Goal: Task Accomplishment & Management: Complete application form

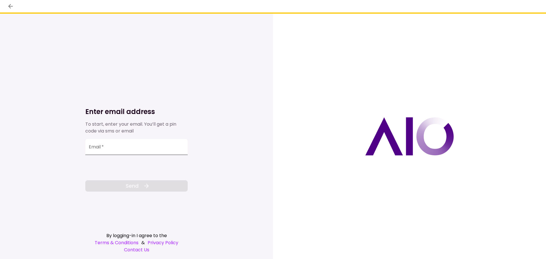
click at [166, 146] on input "Email   *" at bounding box center [136, 147] width 102 height 16
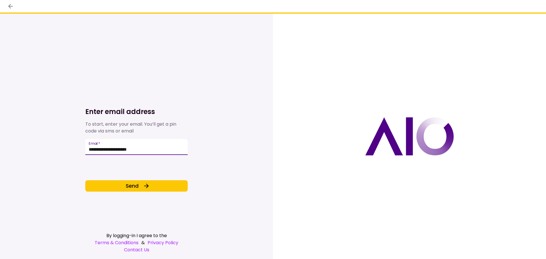
type input "**********"
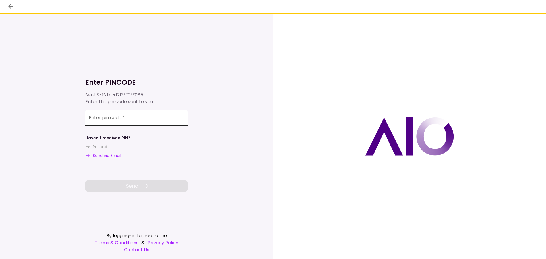
click at [132, 120] on input "**********" at bounding box center [136, 118] width 102 height 16
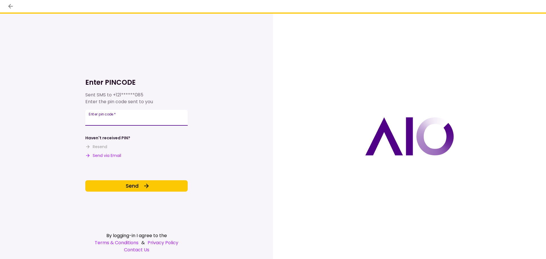
type input "******"
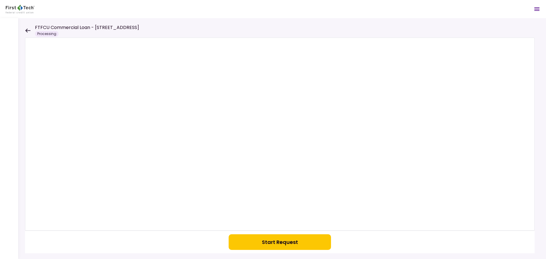
click at [27, 28] on icon at bounding box center [27, 30] width 5 height 4
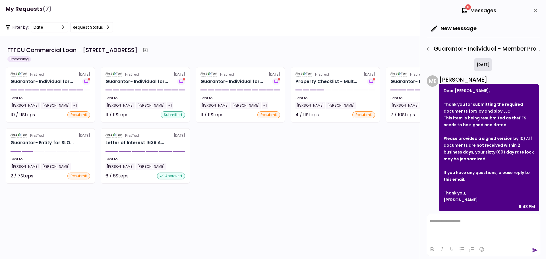
scroll to position [5, 0]
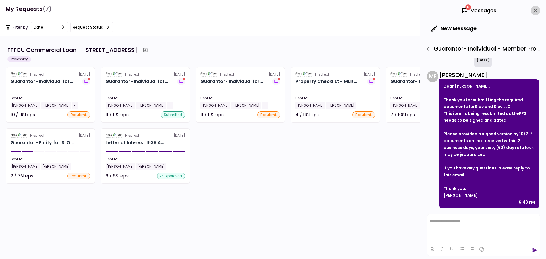
click at [536, 10] on icon "close" at bounding box center [536, 11] width 4 height 4
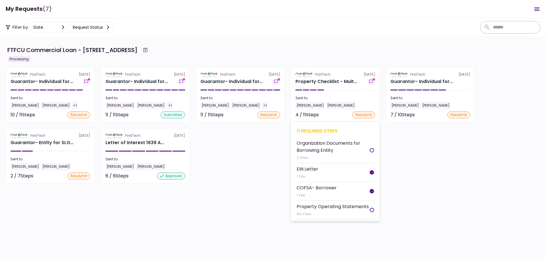
click at [317, 131] on div "11 required steps" at bounding box center [335, 130] width 77 height 7
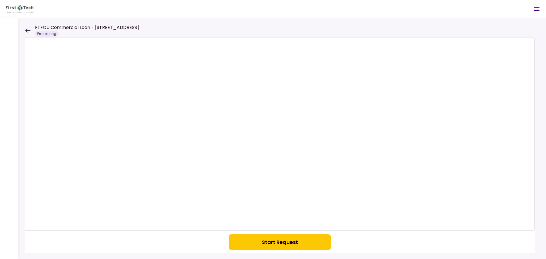
click at [275, 245] on button "Start Request" at bounding box center [280, 242] width 102 height 16
click at [27, 30] on icon at bounding box center [27, 30] width 5 height 4
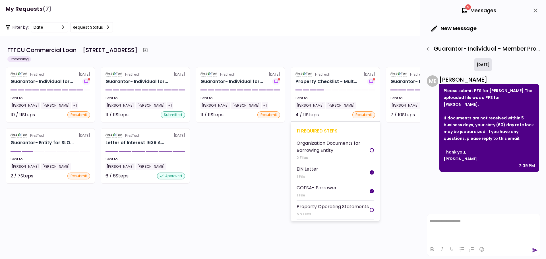
click at [312, 130] on div "11 required steps" at bounding box center [335, 130] width 77 height 7
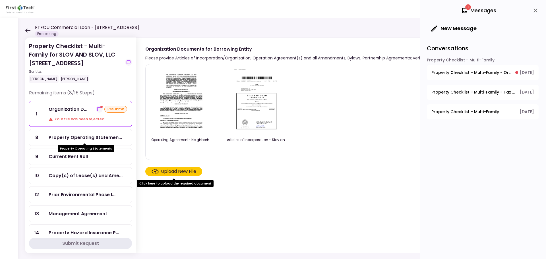
click at [98, 139] on div "Property Operating Statemen..." at bounding box center [85, 137] width 73 height 7
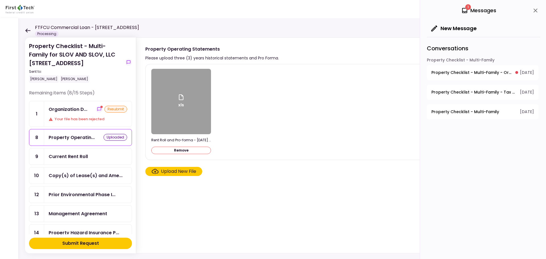
click at [60, 160] on div "Current Rent Roll" at bounding box center [68, 156] width 39 height 7
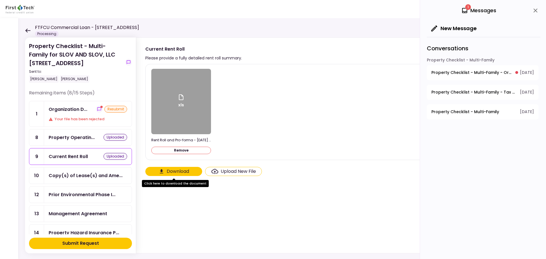
click at [94, 175] on div "Copy(s) of Lease(s) and Ame..." at bounding box center [86, 175] width 74 height 7
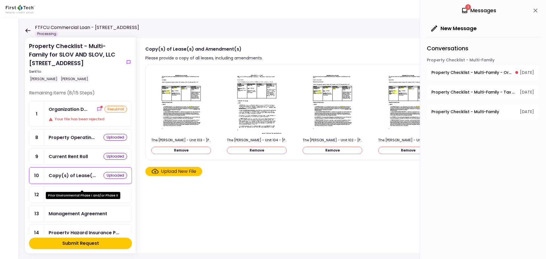
scroll to position [28, 0]
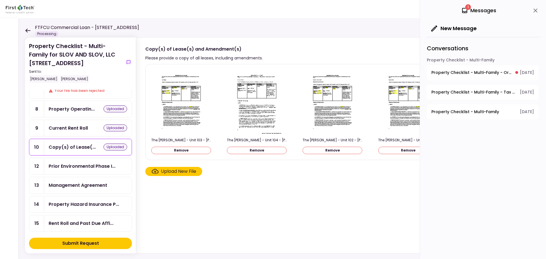
click at [99, 187] on div "Management Agreement" at bounding box center [78, 185] width 59 height 7
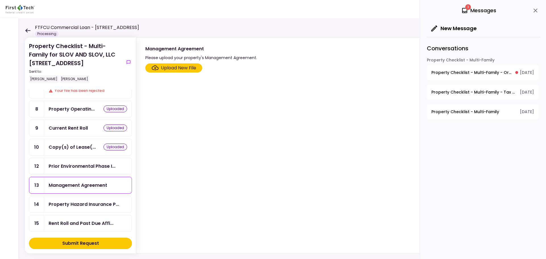
click at [478, 2] on div "1 Messages" at bounding box center [484, 10] width 114 height 21
drag, startPoint x: 536, startPoint y: 9, endPoint x: 522, endPoint y: 17, distance: 16.1
click at [536, 9] on icon "close" at bounding box center [535, 10] width 7 height 7
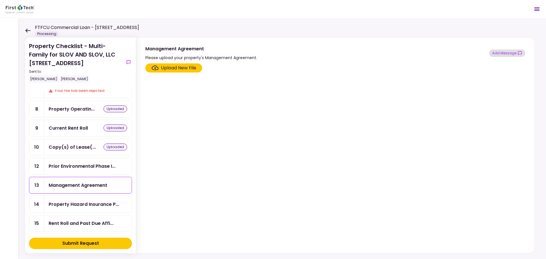
click at [516, 54] on button "Add Message" at bounding box center [507, 53] width 36 height 7
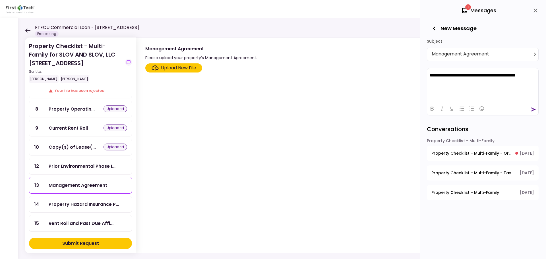
click at [531, 109] on icon "send" at bounding box center [534, 110] width 6 height 6
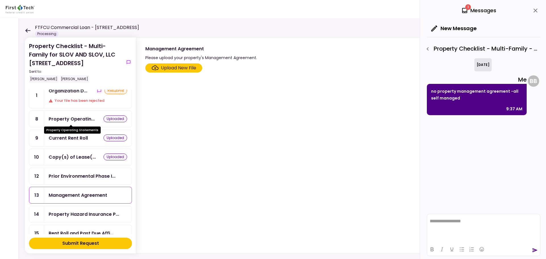
scroll to position [28, 0]
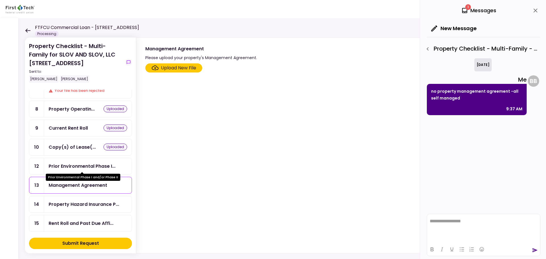
click at [90, 168] on div "Prior Environmental Phase I..." at bounding box center [82, 166] width 67 height 7
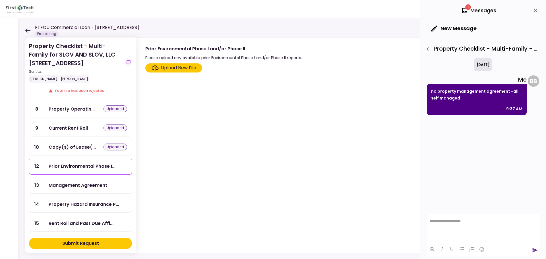
click at [55, 162] on div "Prior Environmental Phase I..." at bounding box center [88, 166] width 88 height 16
click at [425, 48] on icon "button" at bounding box center [428, 49] width 7 height 7
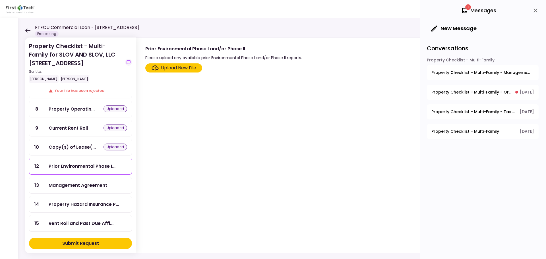
click at [531, 11] on div "1 Messages" at bounding box center [484, 10] width 114 height 21
click at [531, 11] on button "close" at bounding box center [536, 11] width 10 height 10
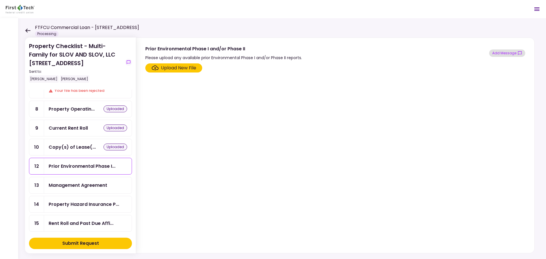
click at [505, 51] on button "Add Message" at bounding box center [507, 53] width 36 height 7
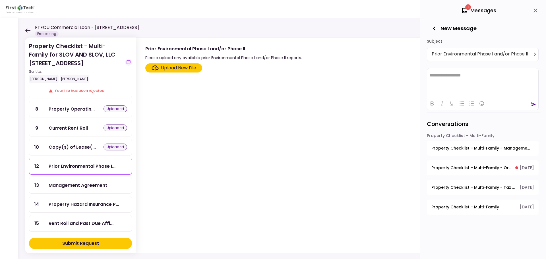
click at [480, 81] on html "**********" at bounding box center [482, 75] width 111 height 14
click at [532, 102] on icon "send" at bounding box center [534, 105] width 6 height 6
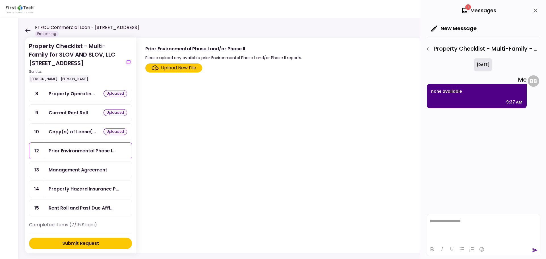
scroll to position [57, 0]
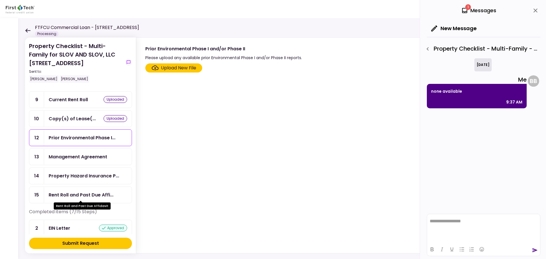
click at [90, 196] on div "Rent Roll and Past Due Affi..." at bounding box center [81, 194] width 65 height 7
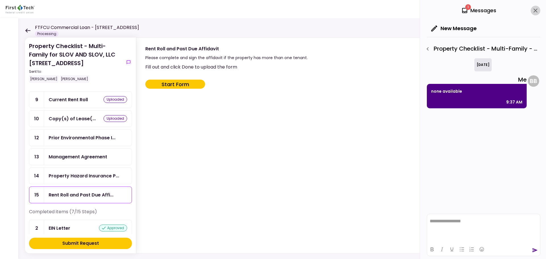
click at [535, 12] on icon "close" at bounding box center [536, 11] width 4 height 4
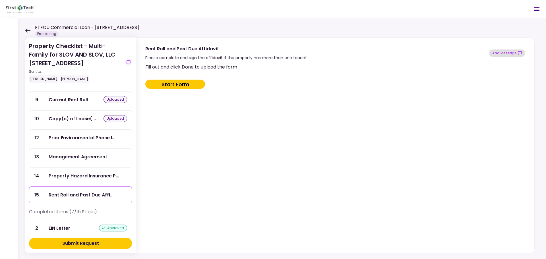
click at [512, 53] on button "Add Message" at bounding box center [507, 53] width 36 height 7
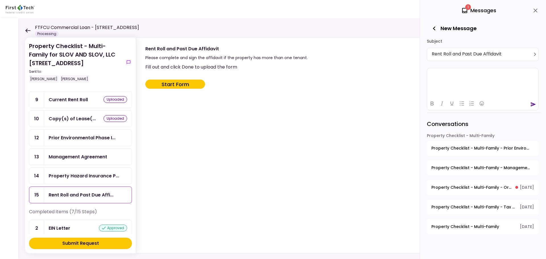
click at [461, 82] on html at bounding box center [482, 75] width 111 height 14
click at [174, 86] on button "Start Form" at bounding box center [175, 84] width 60 height 9
click at [534, 10] on icon "close" at bounding box center [535, 10] width 7 height 7
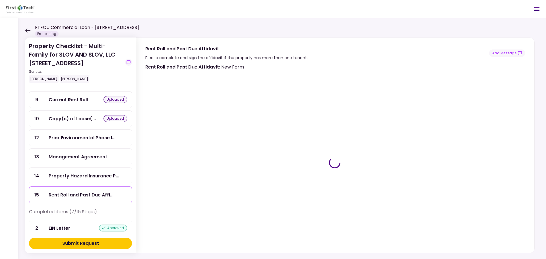
type input "***"
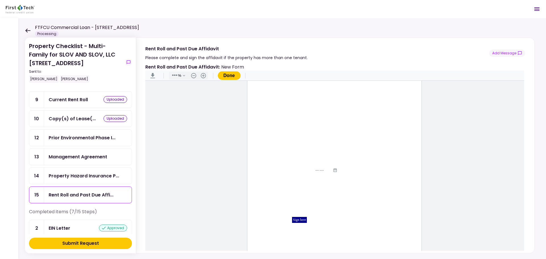
scroll to position [28, 0]
click at [296, 210] on div "Sign here" at bounding box center [299, 211] width 15 height 6
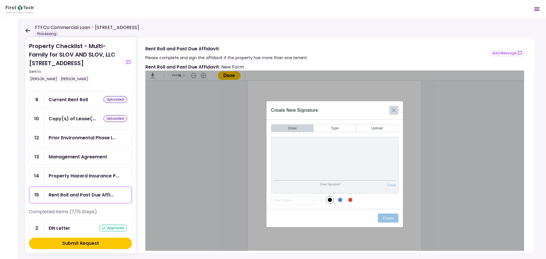
click at [390, 110] on div "Create New Signature" at bounding box center [335, 110] width 137 height 18
drag, startPoint x: 394, startPoint y: 108, endPoint x: 387, endPoint y: 108, distance: 6.5
click at [394, 108] on button "Close" at bounding box center [394, 110] width 9 height 9
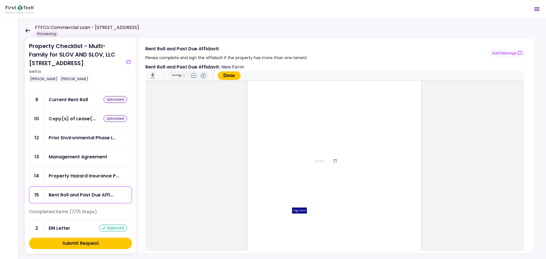
click at [314, 123] on input "Document Content" at bounding box center [316, 125] width 25 height 5
type input "*"
type input "**********"
click at [291, 133] on input "Document Content" at bounding box center [316, 133] width 66 height 5
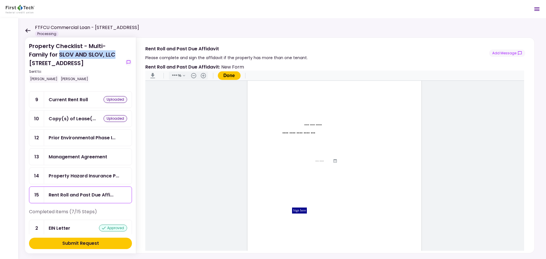
drag, startPoint x: 114, startPoint y: 55, endPoint x: 65, endPoint y: 53, distance: 49.6
click at [61, 53] on div "Property Checklist - Multi-Family for SLOV AND SLOV, LLC [STREET_ADDRESS] Sent …" at bounding box center [76, 62] width 94 height 41
copy div "LOV AND SLOV, LLC"
click at [324, 134] on input "**********" at bounding box center [316, 133] width 66 height 5
paste input "**********"
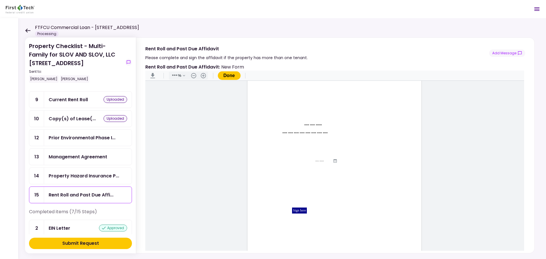
type input "**********"
click at [317, 160] on input "Document Content" at bounding box center [324, 161] width 17 height 3
type input "**********"
click at [307, 178] on input "Document Content" at bounding box center [324, 176] width 40 height 5
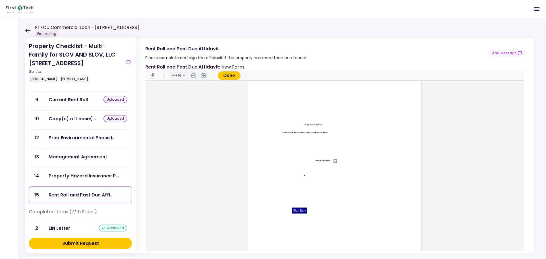
type input "******"
click at [336, 185] on input "Document Content" at bounding box center [349, 184] width 28 height 5
type input "*"
click at [292, 212] on div "Sign here" at bounding box center [299, 211] width 15 height 6
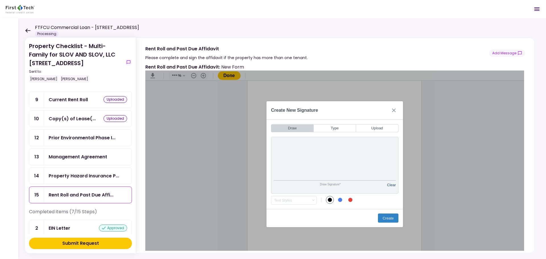
click at [389, 190] on div "Draw Signature* Clear" at bounding box center [334, 165] width 127 height 57
click at [390, 215] on button "Create" at bounding box center [388, 218] width 20 height 9
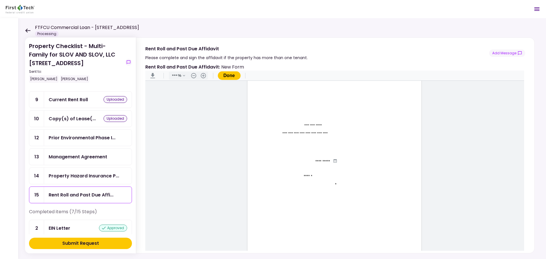
click at [285, 217] on input "Document Content" at bounding box center [303, 217] width 45 height 5
type input "**********"
click at [279, 224] on input "Document Content" at bounding box center [301, 223] width 49 height 4
type input "******"
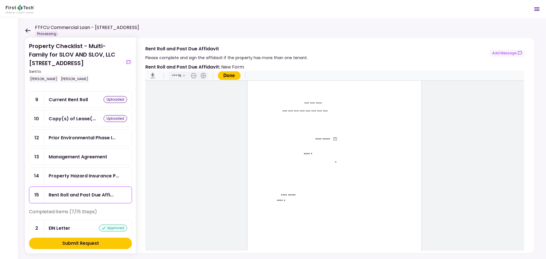
click at [229, 74] on button "Done" at bounding box center [229, 75] width 23 height 9
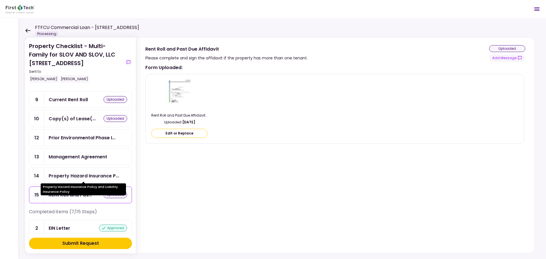
click at [80, 176] on div "Property Hazard Insurance P..." at bounding box center [84, 175] width 71 height 7
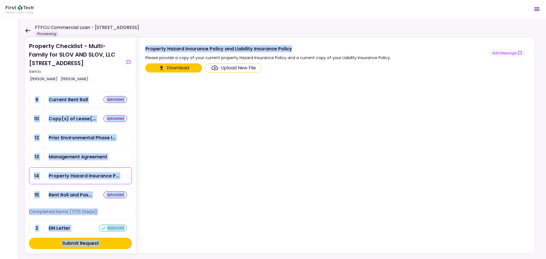
drag, startPoint x: 208, startPoint y: 57, endPoint x: 135, endPoint y: 47, distance: 73.7
click at [135, 47] on div "Property Checklist - Multi-Family for SLOV AND SLOV, LLC [STREET_ADDRESS] Sent …" at bounding box center [282, 138] width 528 height 241
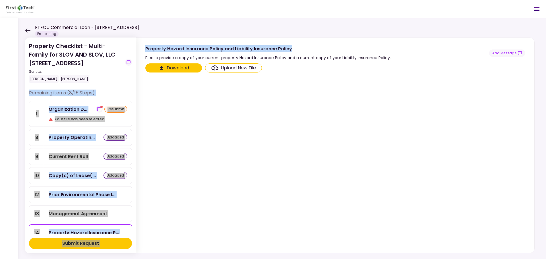
click at [90, 123] on div "Organization D... resubmit Your file has been rejected" at bounding box center [88, 113] width 88 height 25
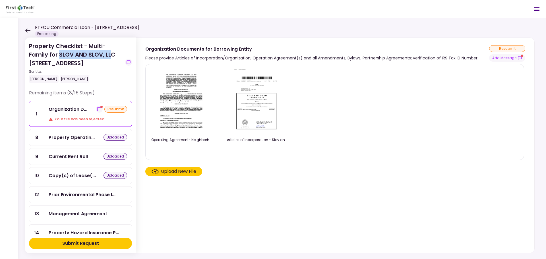
drag, startPoint x: 113, startPoint y: 54, endPoint x: 60, endPoint y: 55, distance: 53.2
click at [60, 55] on div "Property Checklist - Multi-Family for SLOV AND SLOV, LLC [STREET_ADDRESS] Sent …" at bounding box center [76, 62] width 94 height 41
copy div "SLOV AND SLOV, LL"
click at [92, 249] on button "Submit Request" at bounding box center [80, 243] width 103 height 11
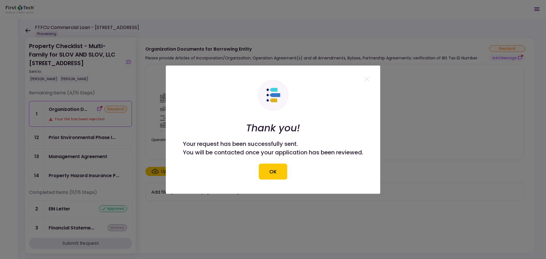
click at [275, 173] on button "OK" at bounding box center [273, 172] width 28 height 16
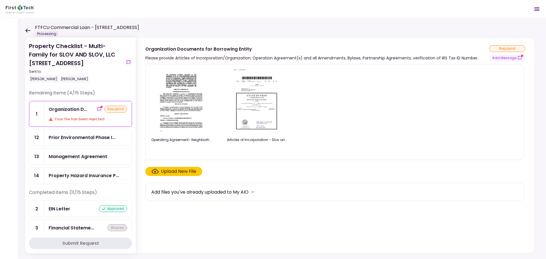
click at [26, 30] on icon at bounding box center [27, 30] width 5 height 4
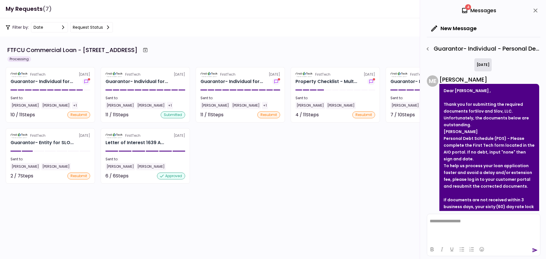
scroll to position [59, 0]
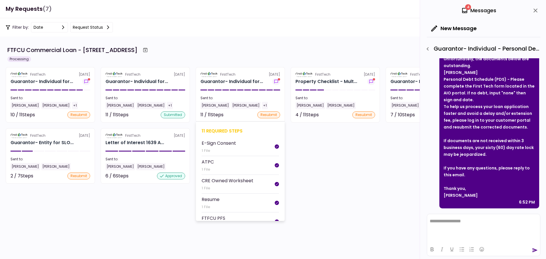
click at [219, 131] on div "11 required steps" at bounding box center [240, 130] width 77 height 7
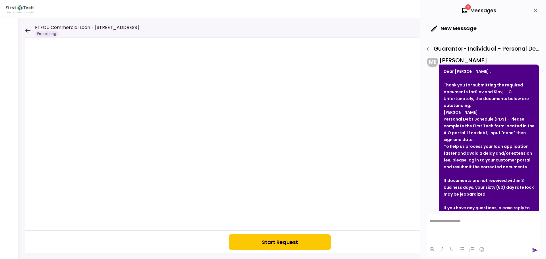
scroll to position [59, 0]
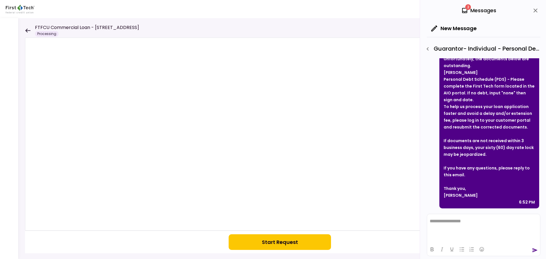
click at [29, 28] on icon at bounding box center [27, 30] width 5 height 4
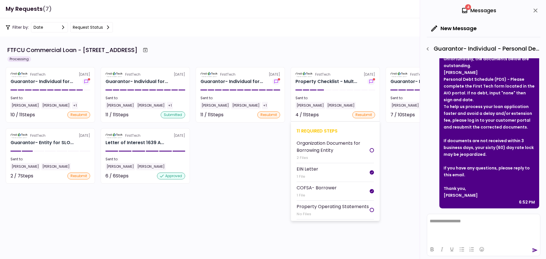
click at [318, 130] on div "11 required steps" at bounding box center [335, 130] width 77 height 7
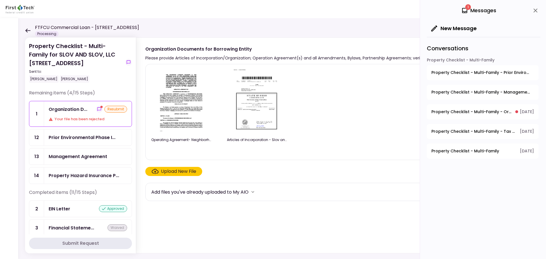
click at [28, 33] on div "FTFCU Commercial Loan - [STREET_ADDRESS] Processing" at bounding box center [82, 30] width 114 height 13
click at [27, 28] on icon at bounding box center [27, 30] width 5 height 4
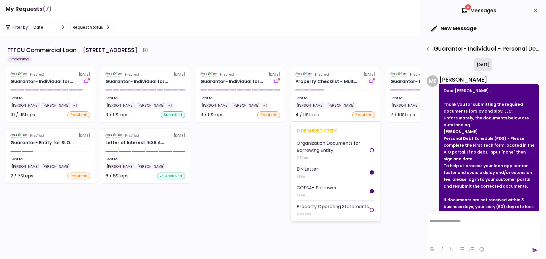
scroll to position [59, 0]
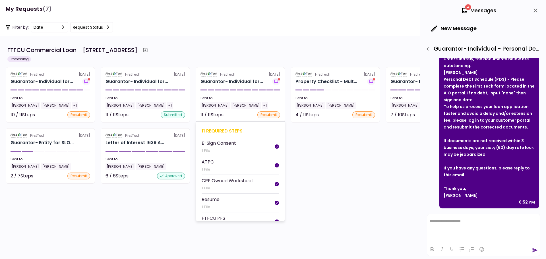
click at [218, 132] on div "11 required steps" at bounding box center [240, 130] width 77 height 7
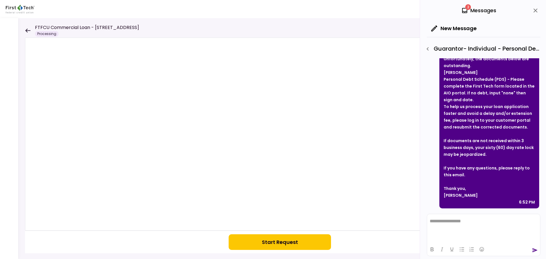
click at [262, 238] on button "Start Request" at bounding box center [280, 242] width 102 height 16
click at [534, 9] on icon "close" at bounding box center [536, 11] width 4 height 4
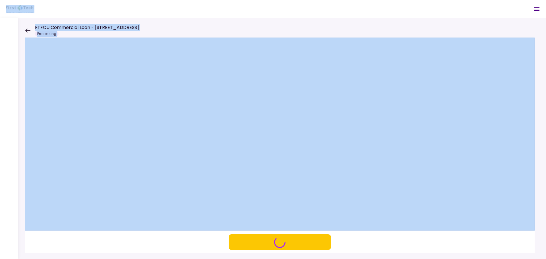
click at [25, 30] on main "FTFCU Commercial Loan - [STREET_ADDRESS] Processing 2 Messages New Message Conv…" at bounding box center [273, 129] width 546 height 259
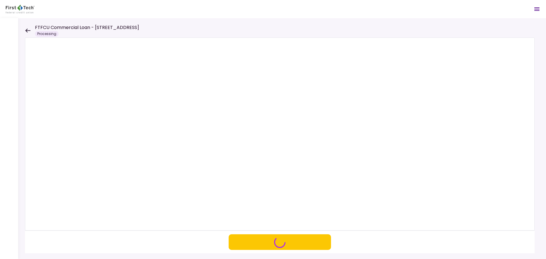
click at [28, 31] on icon at bounding box center [27, 30] width 5 height 4
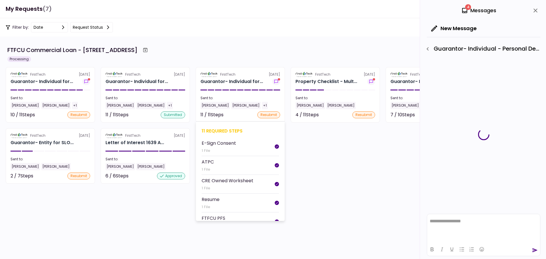
click at [219, 129] on div "11 required steps" at bounding box center [240, 130] width 77 height 7
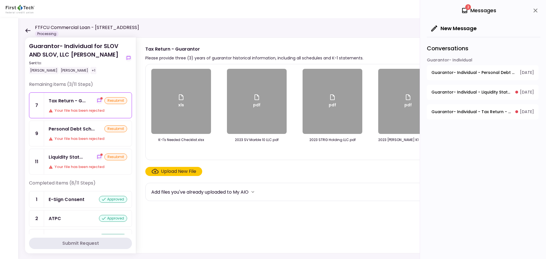
click at [199, 115] on div "xls" at bounding box center [181, 101] width 60 height 65
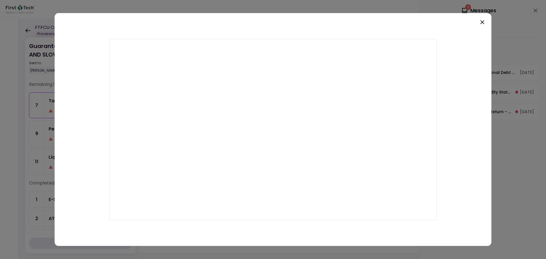
click at [21, 91] on div at bounding box center [273, 129] width 546 height 259
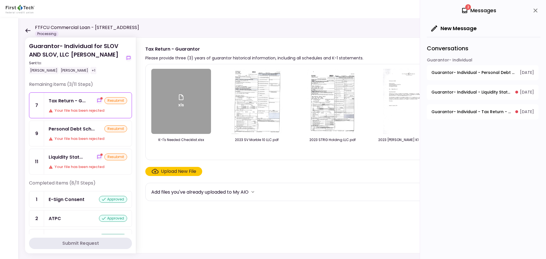
click at [85, 135] on div "Personal Debt Sch... resubmit Your file has been rejected" at bounding box center [88, 133] width 88 height 25
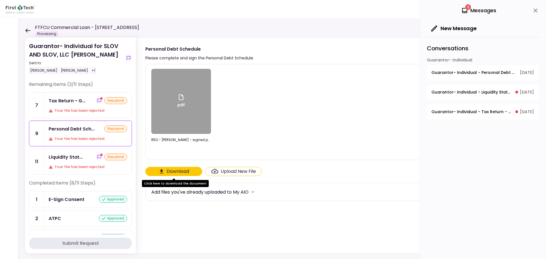
click at [174, 120] on div "pdf" at bounding box center [181, 101] width 60 height 65
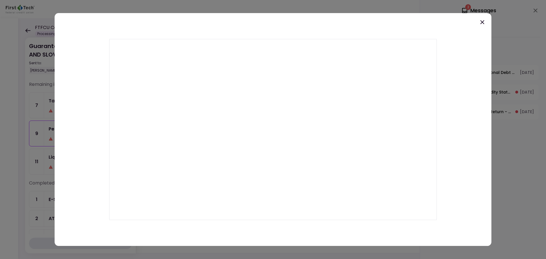
click at [481, 22] on icon at bounding box center [482, 22] width 7 height 7
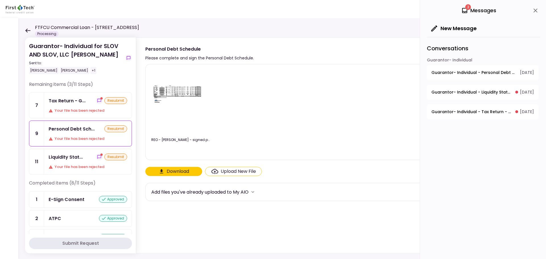
click at [535, 8] on icon "close" at bounding box center [535, 10] width 7 height 7
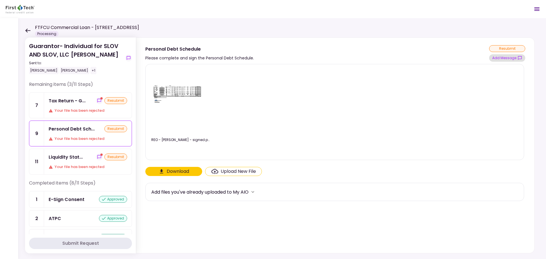
click at [510, 60] on button "Add Message" at bounding box center [507, 57] width 36 height 7
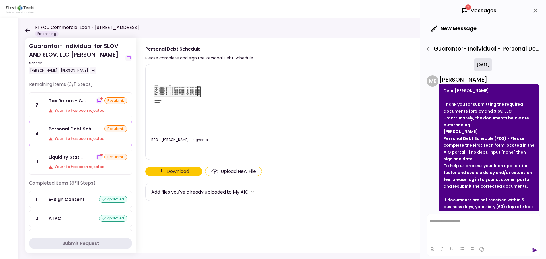
scroll to position [59, 0]
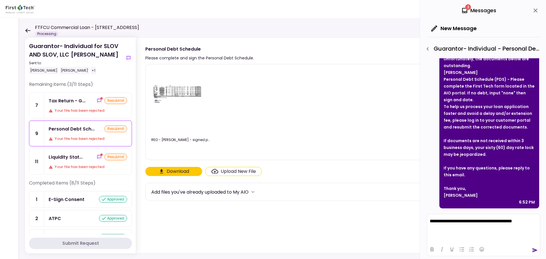
click at [537, 250] on icon "send" at bounding box center [535, 251] width 6 height 6
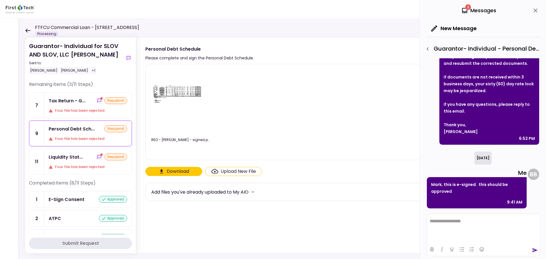
click at [75, 165] on div "Your file has been rejected" at bounding box center [88, 167] width 79 height 6
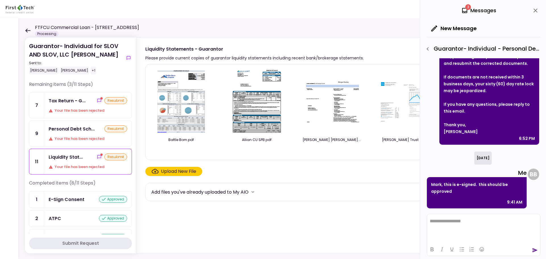
click at [428, 48] on icon "button" at bounding box center [428, 48] width 2 height 3
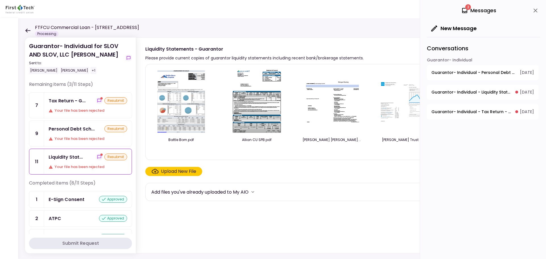
click at [534, 10] on icon "close" at bounding box center [535, 10] width 7 height 7
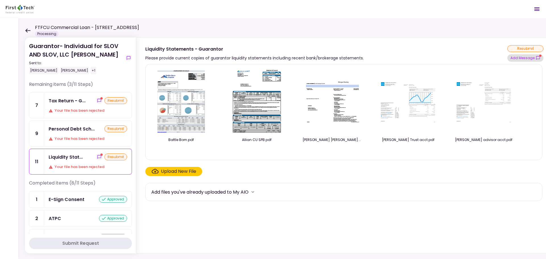
click at [518, 60] on button "Add Message" at bounding box center [526, 57] width 36 height 7
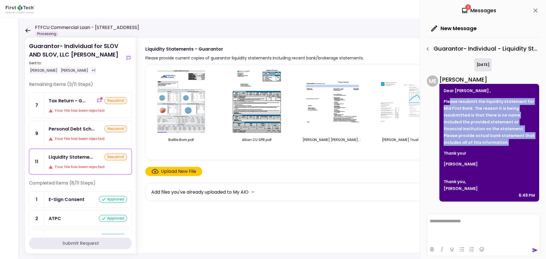
drag, startPoint x: 450, startPoint y: 100, endPoint x: 485, endPoint y: 141, distance: 54.1
click at [485, 141] on p "Please resubmit the liquidity statement for Mid First Bank. The reason it is be…" at bounding box center [489, 122] width 91 height 48
click at [483, 143] on p "Please resubmit the liquidity statement for Mid First Bank. The reason it is be…" at bounding box center [489, 122] width 91 height 48
drag, startPoint x: 481, startPoint y: 141, endPoint x: 444, endPoint y: 102, distance: 53.6
click at [444, 102] on p "Please resubmit the liquidity statement for Mid First Bank. The reason it is be…" at bounding box center [489, 122] width 91 height 48
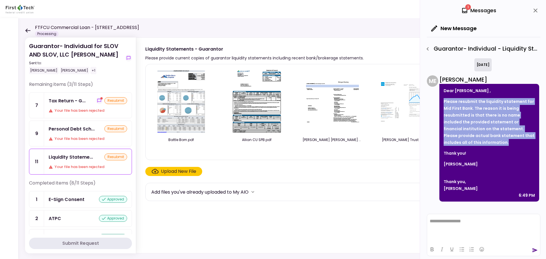
copy strong "Please resubmit the liquidity statement for Mid First Bank. The reason it is be…"
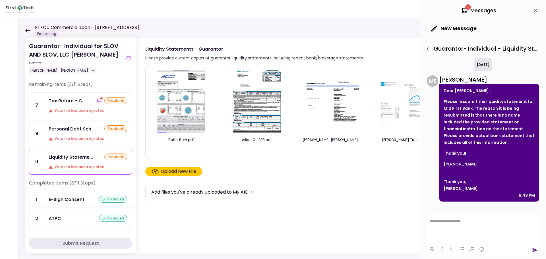
click at [29, 33] on div "FTFCU Commercial Loan - [STREET_ADDRESS] Processing" at bounding box center [82, 30] width 114 height 13
click at [27, 28] on div "FTFCU Commercial Loan - [STREET_ADDRESS] Processing" at bounding box center [82, 30] width 114 height 13
click at [28, 29] on icon at bounding box center [27, 30] width 5 height 4
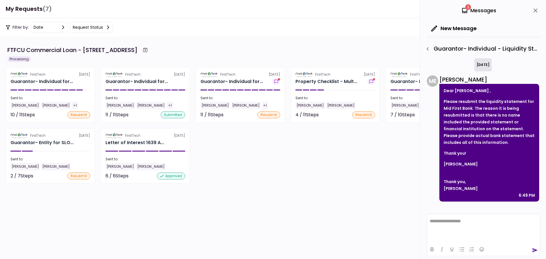
click at [535, 9] on icon "close" at bounding box center [536, 11] width 4 height 4
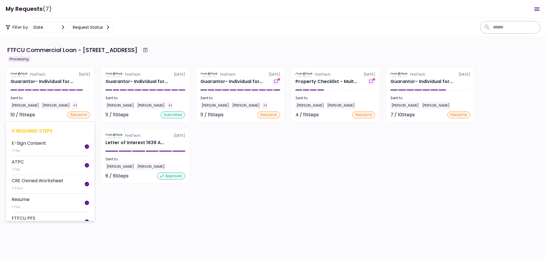
click at [24, 130] on div "11 required steps" at bounding box center [50, 130] width 77 height 7
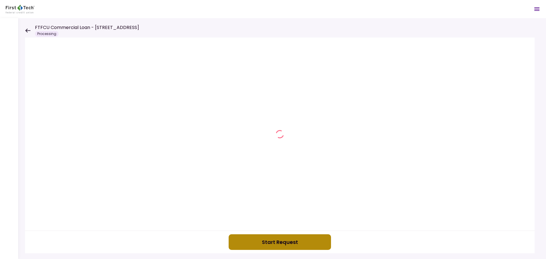
click at [263, 245] on button "Start Request" at bounding box center [280, 242] width 102 height 16
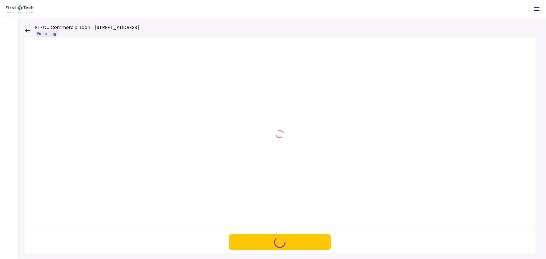
click at [26, 28] on icon at bounding box center [27, 30] width 5 height 4
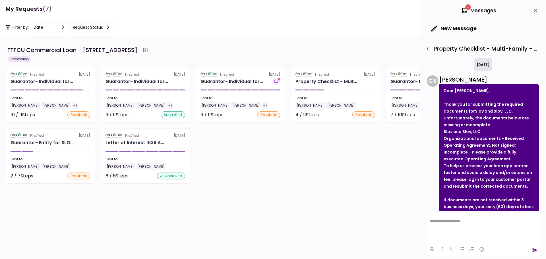
scroll to position [282, 0]
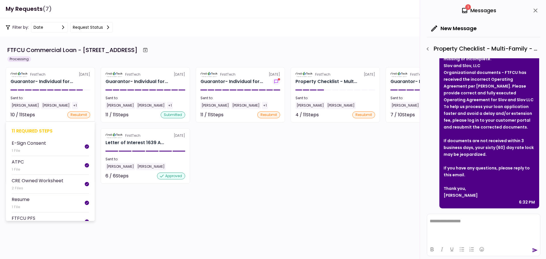
click at [28, 129] on div "11 required steps" at bounding box center [50, 130] width 77 height 7
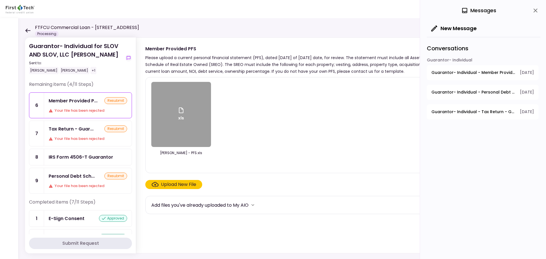
click at [537, 8] on icon "close" at bounding box center [535, 10] width 7 height 7
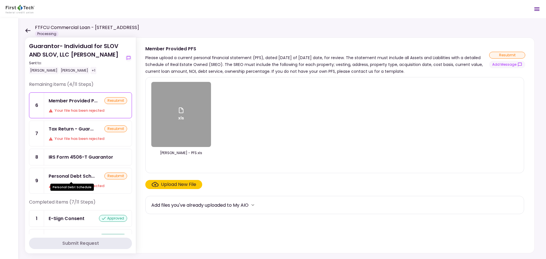
click at [69, 175] on div "Personal Debt Sch..." at bounding box center [72, 176] width 46 height 7
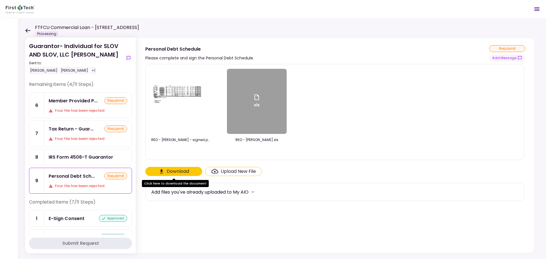
click at [189, 119] on img at bounding box center [181, 102] width 57 height 44
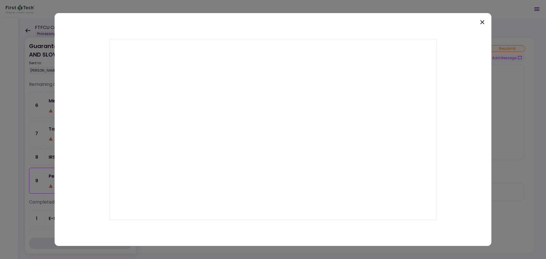
click at [481, 23] on icon at bounding box center [482, 22] width 7 height 7
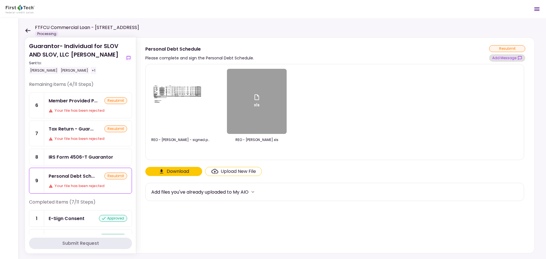
click at [512, 59] on button "Add Message" at bounding box center [507, 57] width 36 height 7
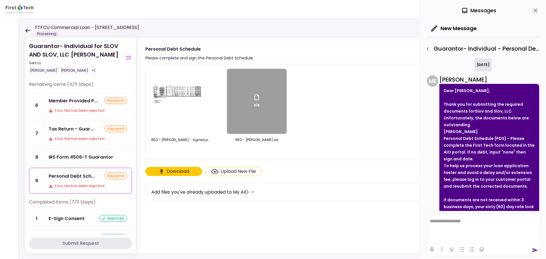
scroll to position [59, 0]
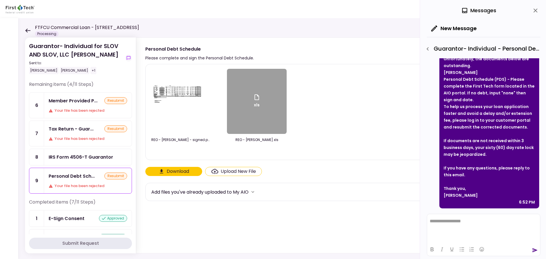
click at [454, 227] on html "**********" at bounding box center [483, 221] width 113 height 14
click at [535, 250] on icon "send" at bounding box center [535, 250] width 5 height 4
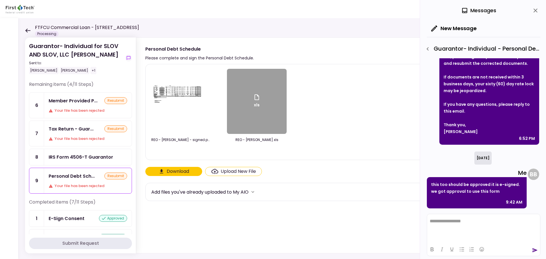
click at [428, 48] on icon "button" at bounding box center [428, 49] width 7 height 7
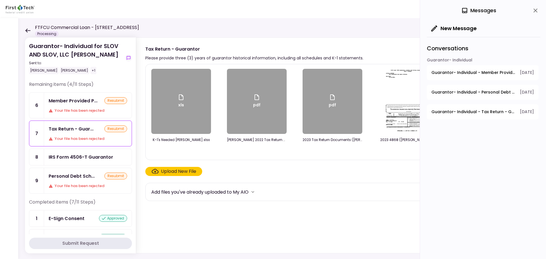
click at [164, 110] on div "xls" at bounding box center [181, 101] width 60 height 65
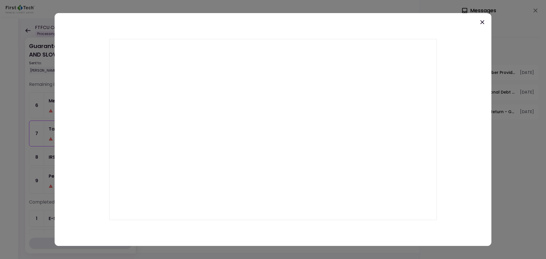
click at [480, 19] on icon at bounding box center [482, 22] width 7 height 7
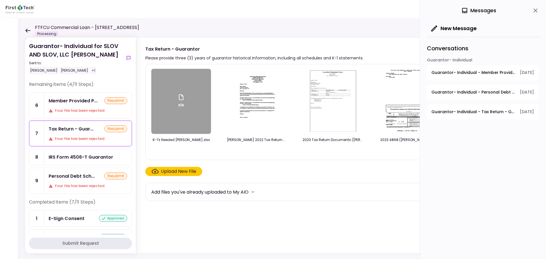
click at [79, 160] on div "IRS Form 4506-T Guarantor" at bounding box center [81, 157] width 65 height 7
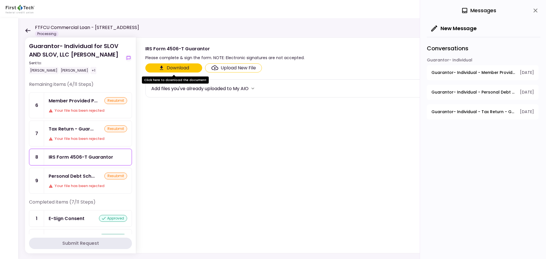
click at [84, 108] on div "Member Provided P... resubmit Your file has been rejected" at bounding box center [88, 105] width 88 height 25
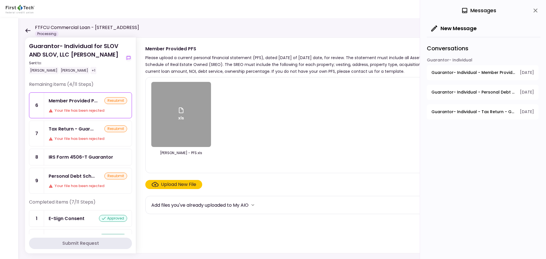
click at [203, 122] on div "xls" at bounding box center [181, 114] width 60 height 65
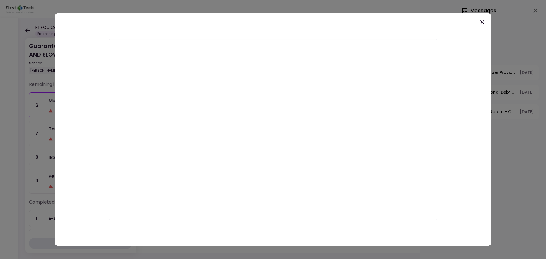
click at [482, 21] on icon at bounding box center [482, 22] width 7 height 7
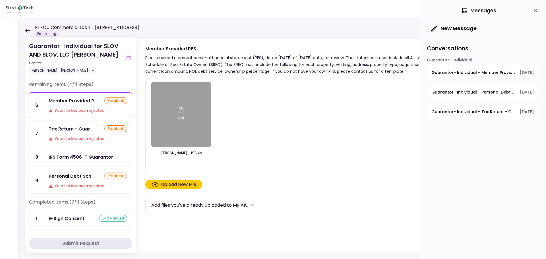
click at [535, 11] on icon "close" at bounding box center [536, 11] width 4 height 4
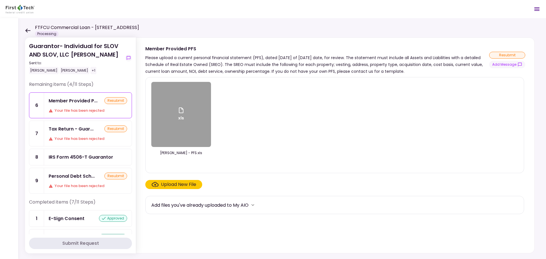
click at [26, 32] on icon at bounding box center [27, 30] width 5 height 4
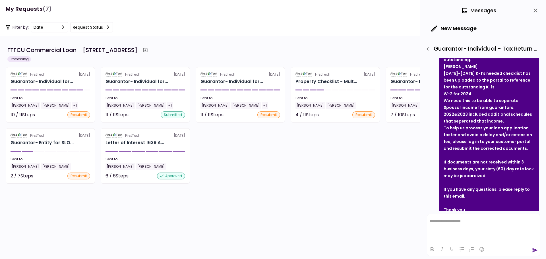
scroll to position [65, 0]
